Goal: Register for event/course

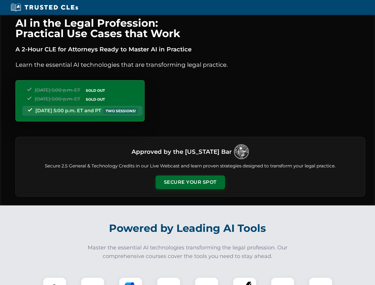
click at [190, 182] on button "Secure Your Spot" at bounding box center [190, 183] width 69 height 14
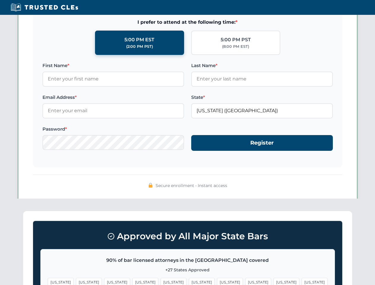
click at [189, 281] on span "[US_STATE]" at bounding box center [202, 282] width 26 height 9
click at [217, 281] on span "[US_STATE]" at bounding box center [230, 282] width 26 height 9
click at [274, 281] on span "[US_STATE]" at bounding box center [287, 282] width 26 height 9
